Goal: Find contact information: Obtain details needed to contact an individual or organization

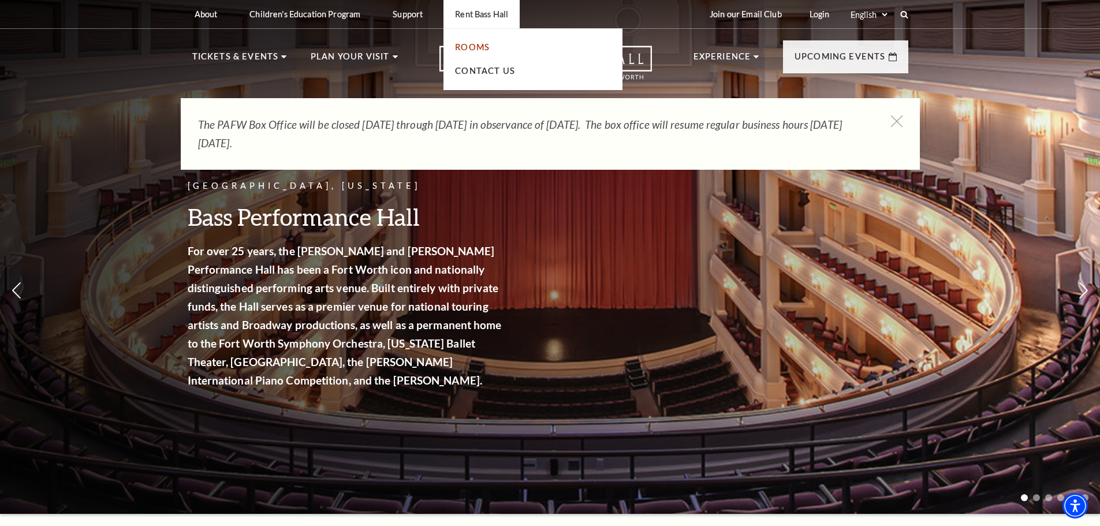
click at [475, 49] on link "Rooms" at bounding box center [472, 47] width 35 height 10
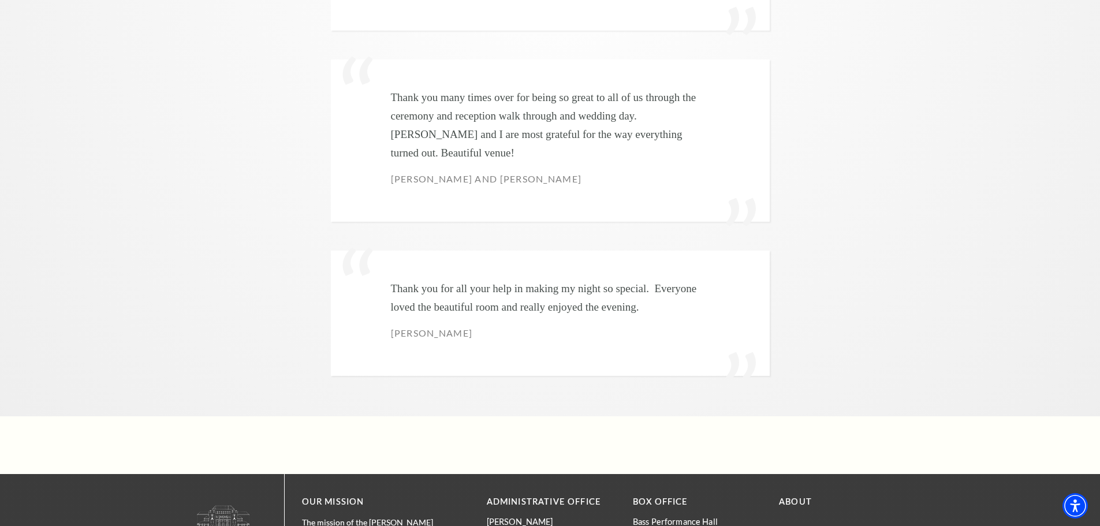
scroll to position [3580, 0]
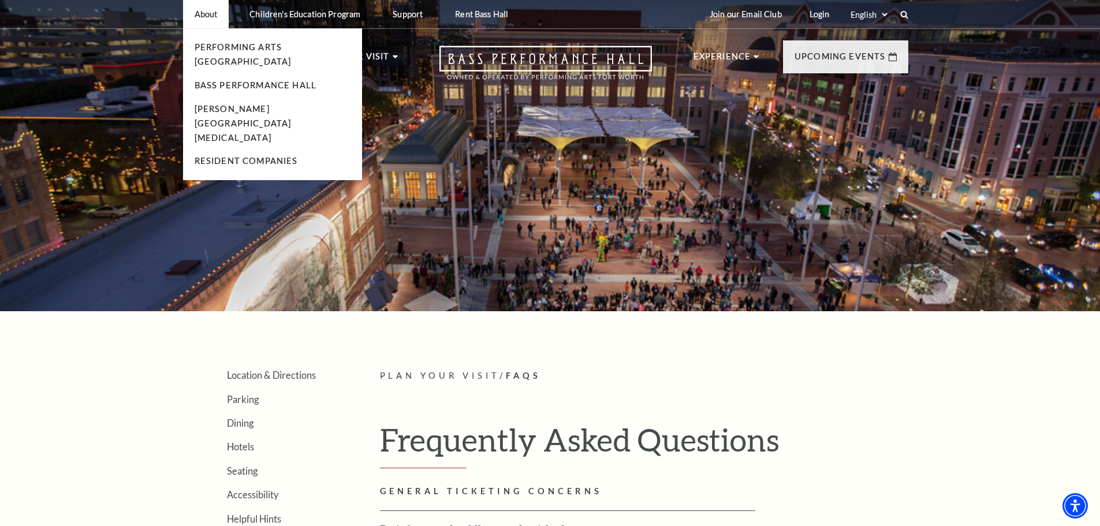
click at [211, 17] on p "About" at bounding box center [206, 14] width 23 height 10
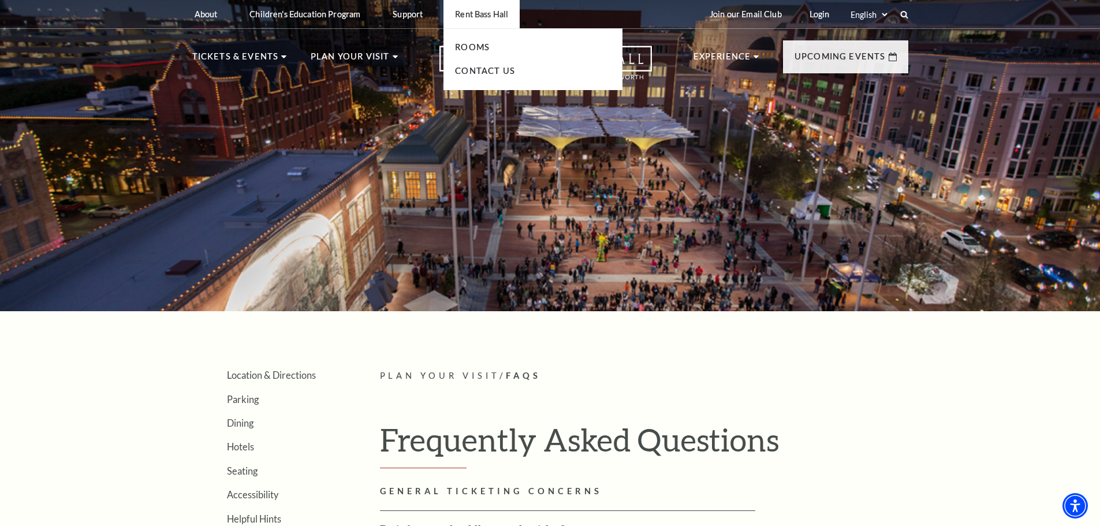
drag, startPoint x: 479, startPoint y: 12, endPoint x: 488, endPoint y: 58, distance: 47.7
drag, startPoint x: 488, startPoint y: 58, endPoint x: 476, endPoint y: 70, distance: 17.6
click at [476, 70] on link "Contact Us" at bounding box center [485, 71] width 60 height 10
